Goal: Task Accomplishment & Management: Use online tool/utility

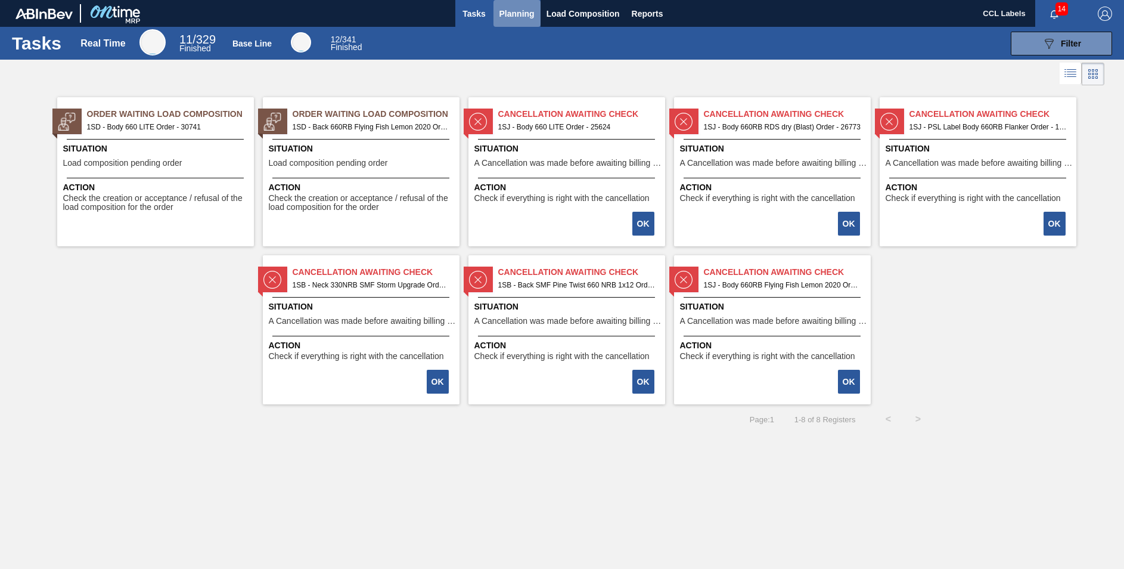
click at [523, 16] on span "Planning" at bounding box center [517, 14] width 35 height 14
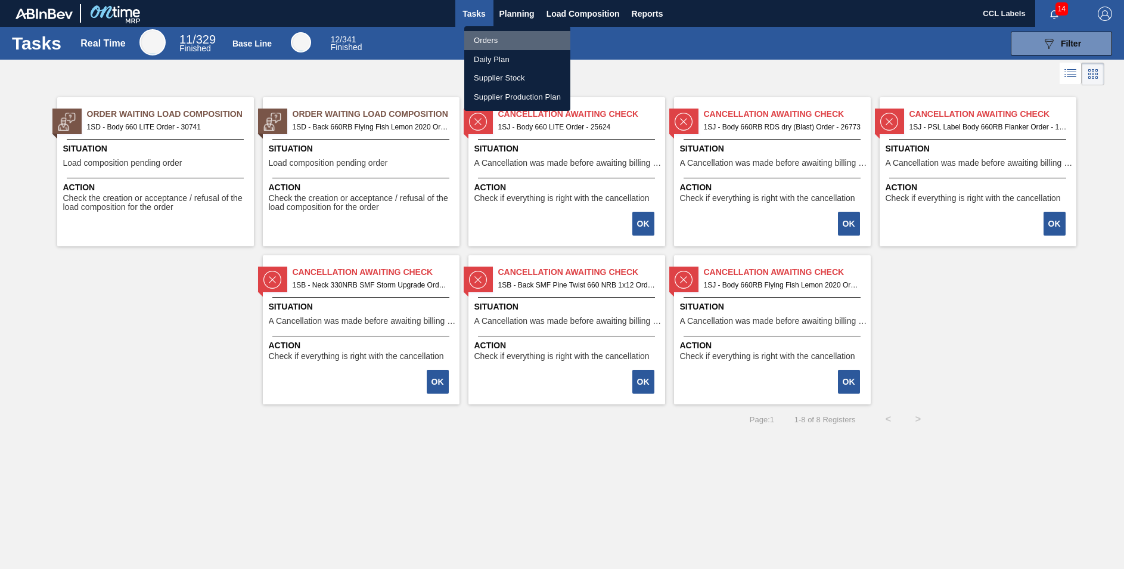
click at [493, 39] on li "Orders" at bounding box center [517, 40] width 106 height 19
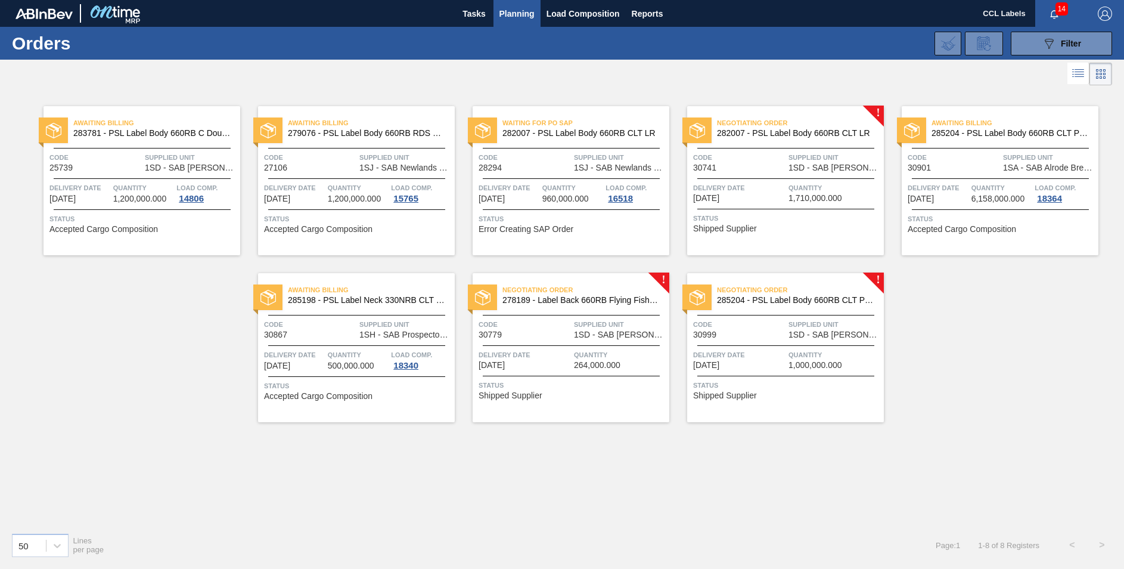
click at [813, 302] on span "285204 - PSL Label Body 660RB CLT PU 25" at bounding box center [795, 300] width 157 height 9
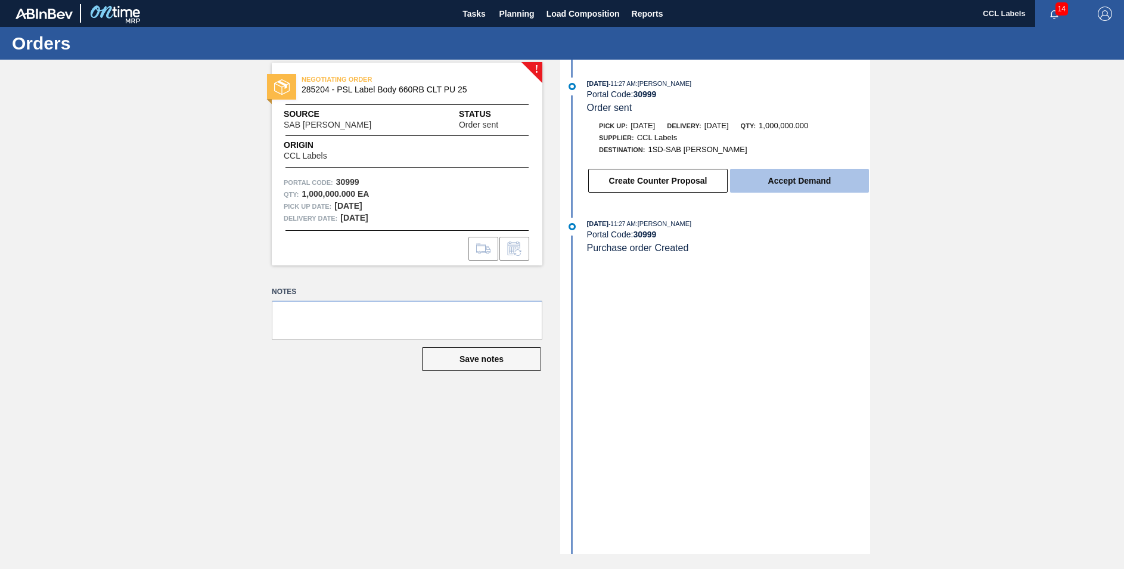
click at [808, 181] on button "Accept Demand" at bounding box center [799, 181] width 139 height 24
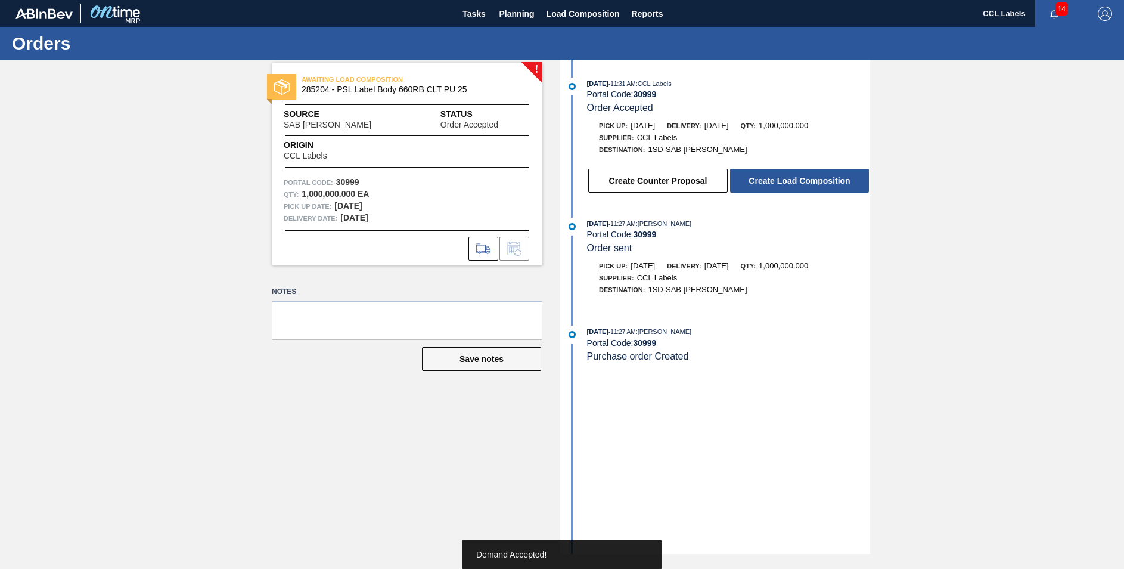
click at [808, 181] on button "Create Load Composition" at bounding box center [799, 181] width 139 height 24
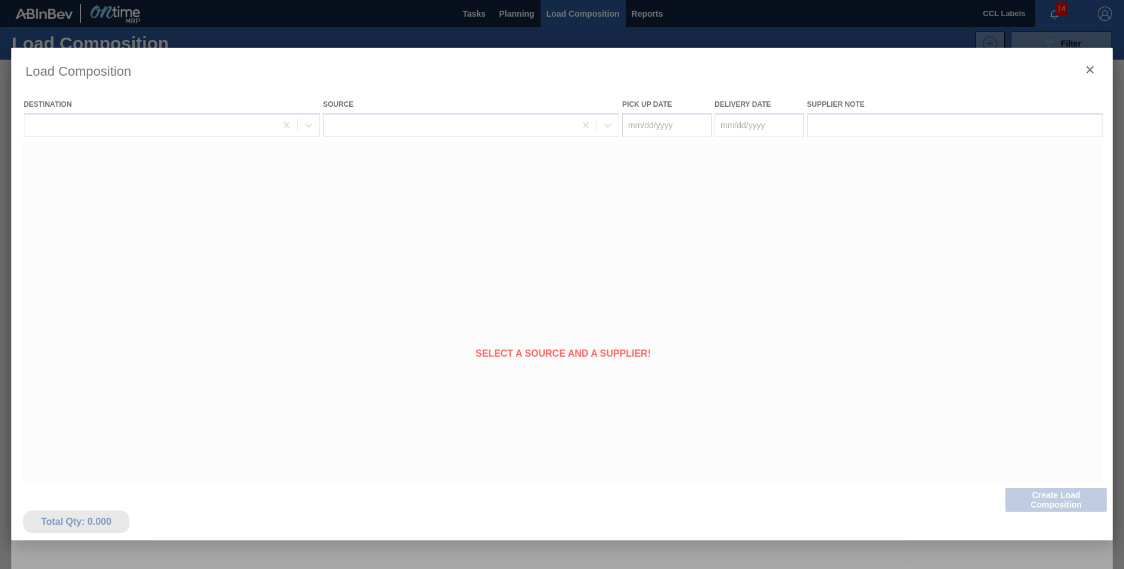
type Date "[DATE]"
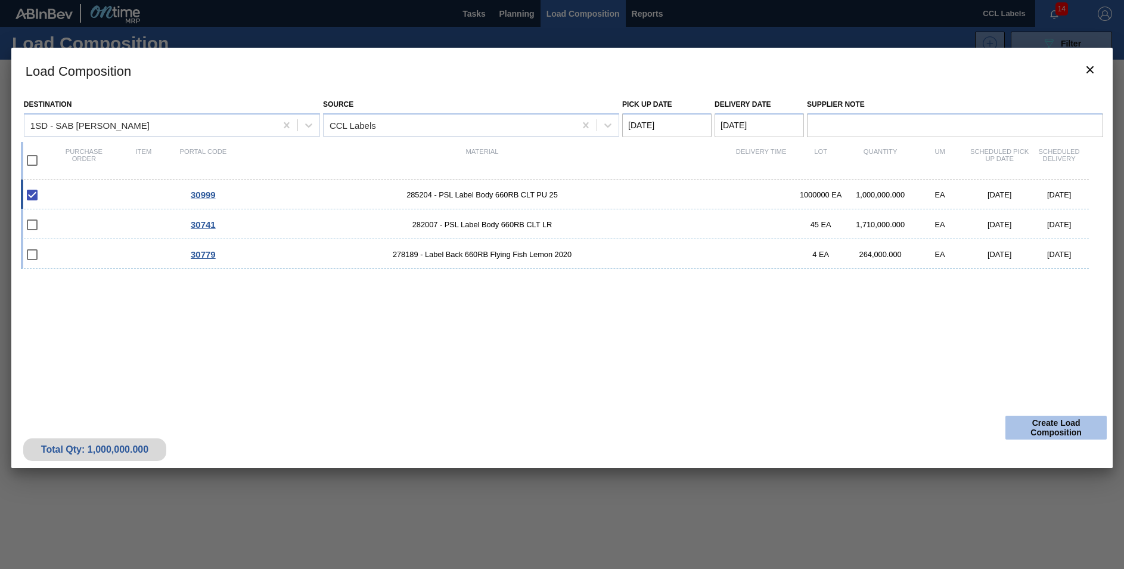
click at [1032, 417] on button "Create Load Composition" at bounding box center [1056, 428] width 101 height 24
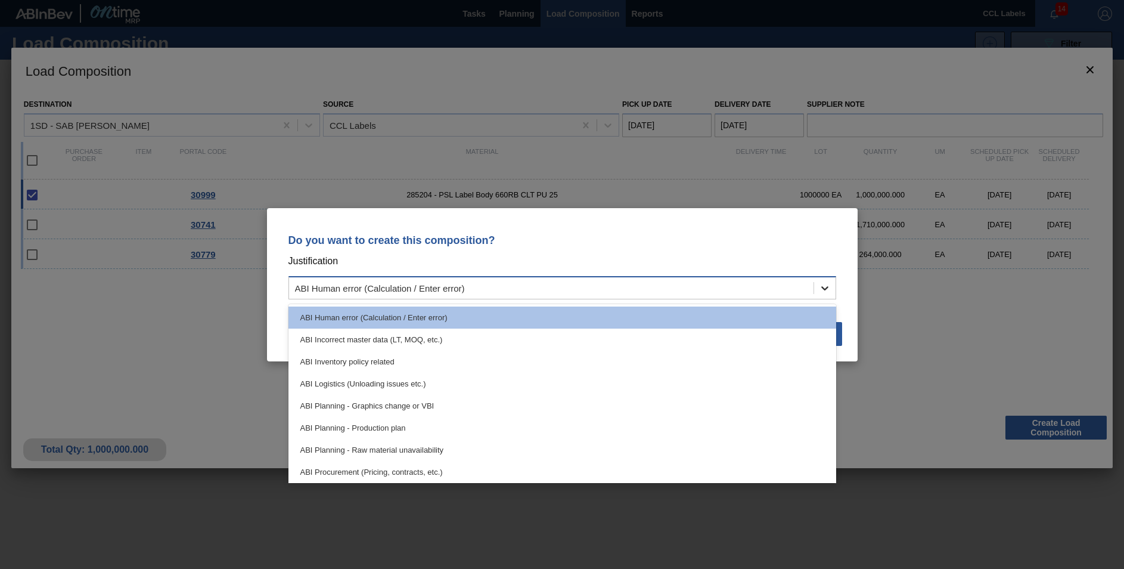
click at [829, 283] on icon at bounding box center [825, 288] width 12 height 12
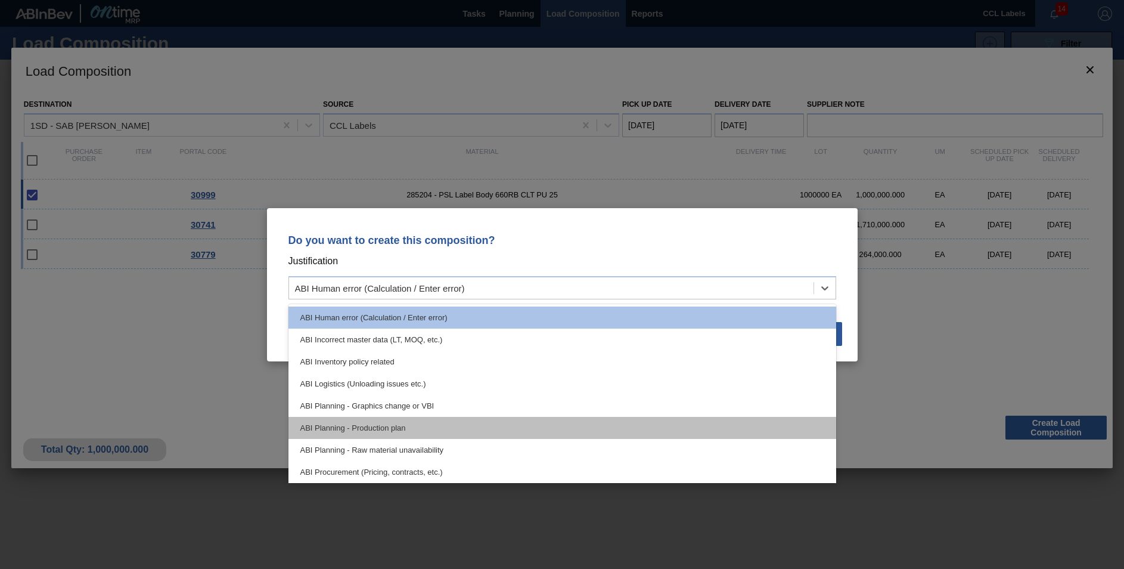
click at [373, 427] on div "ABI Planning - Production plan" at bounding box center [563, 428] width 548 height 22
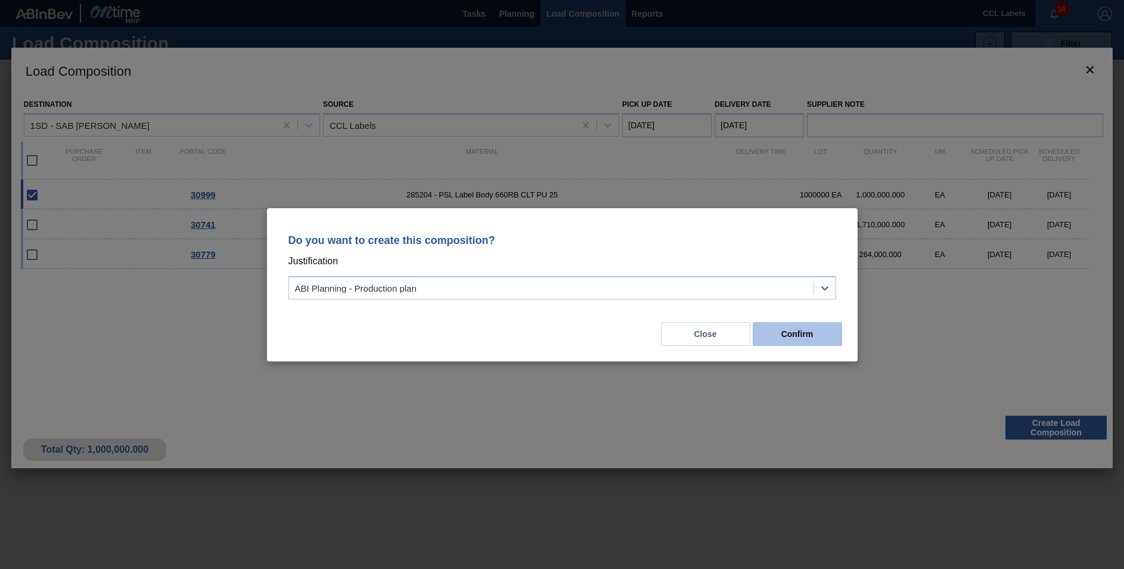
click at [822, 334] on button "Confirm" at bounding box center [797, 334] width 89 height 24
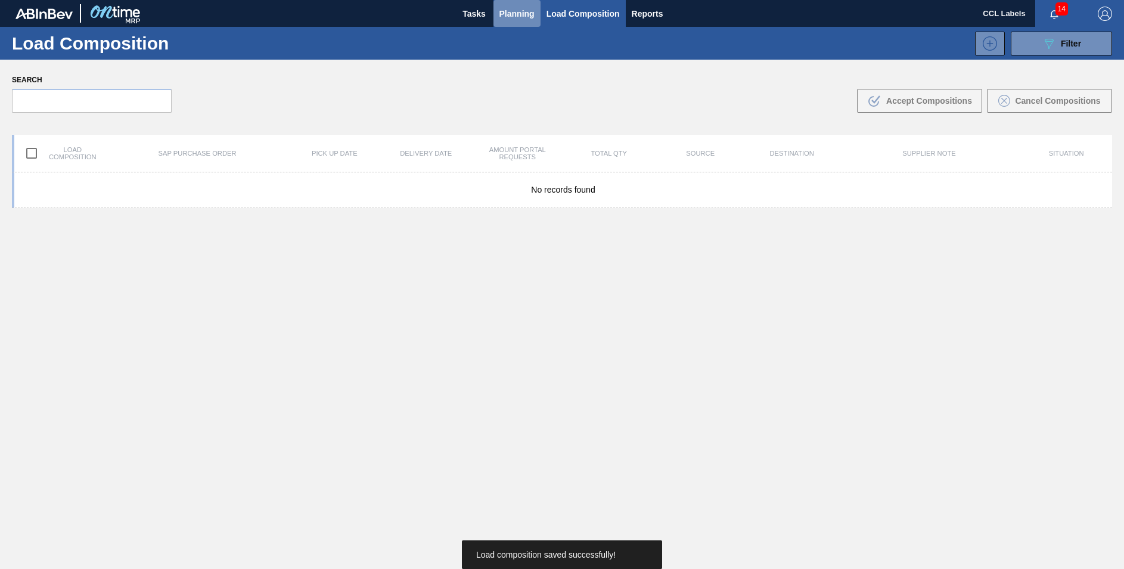
click at [515, 11] on span "Planning" at bounding box center [517, 14] width 35 height 14
